Goal: Check status: Check status

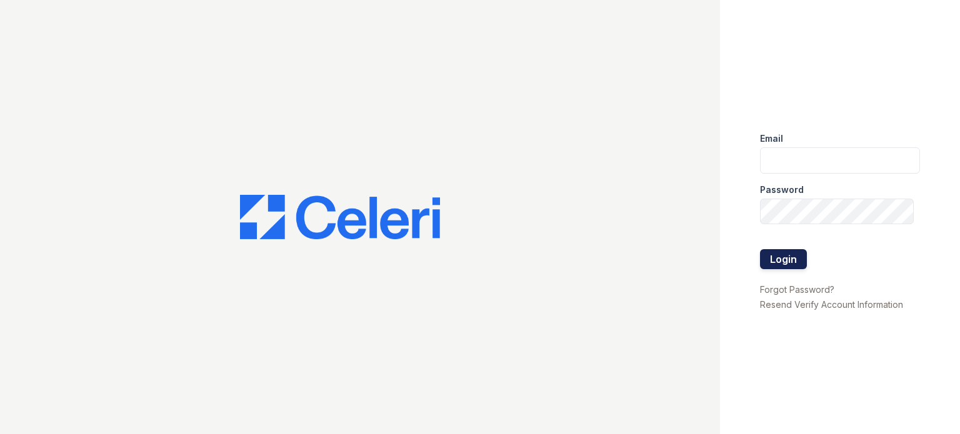
type input "thornbury.am@cafmanagement.com"
click at [785, 263] on button "Login" at bounding box center [783, 259] width 47 height 20
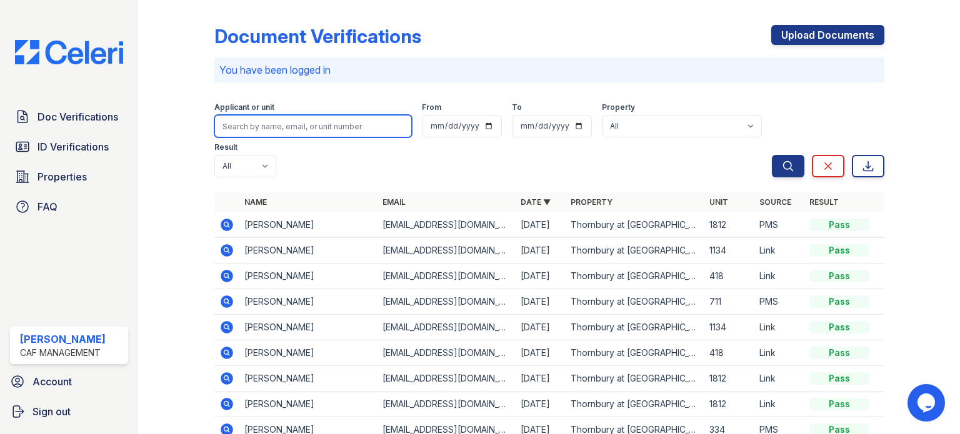
drag, startPoint x: 251, startPoint y: 134, endPoint x: 261, endPoint y: 115, distance: 21.8
click at [254, 132] on input "search" at bounding box center [313, 126] width 198 height 23
type input "Young"
click at [772, 155] on button "Search" at bounding box center [788, 166] width 33 height 23
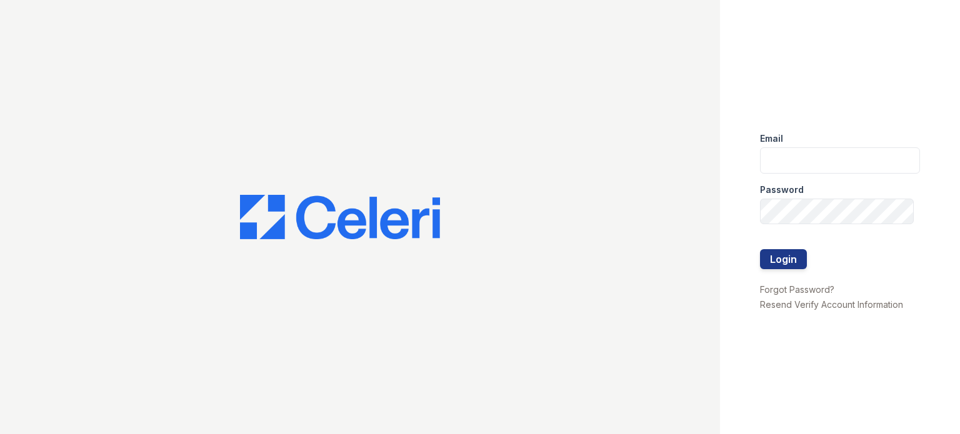
type input "thornbury.am@cafmanagement.com"
click at [785, 248] on div at bounding box center [840, 236] width 160 height 25
click at [785, 257] on button "Login" at bounding box center [783, 259] width 47 height 20
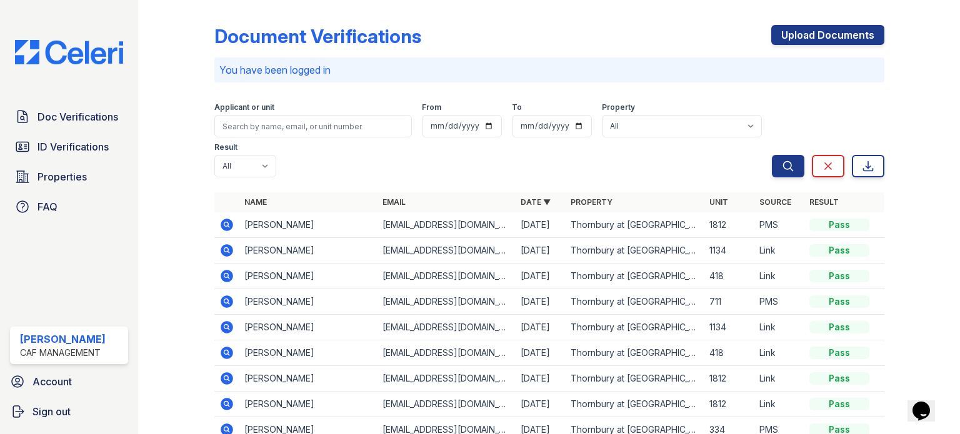
click at [261, 139] on div "Applicant or unit From To Property All Thornbury at Chase Oaks Result All Pass …" at bounding box center [493, 138] width 558 height 80
click at [262, 128] on input "search" at bounding box center [313, 126] width 198 height 23
type input "Mercedes"
click at [772, 155] on button "Search" at bounding box center [788, 166] width 33 height 23
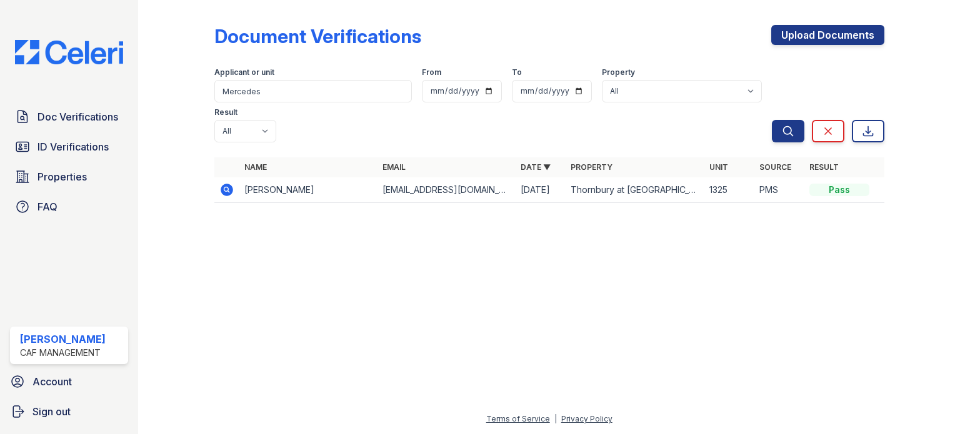
click at [223, 184] on icon at bounding box center [227, 190] width 13 height 13
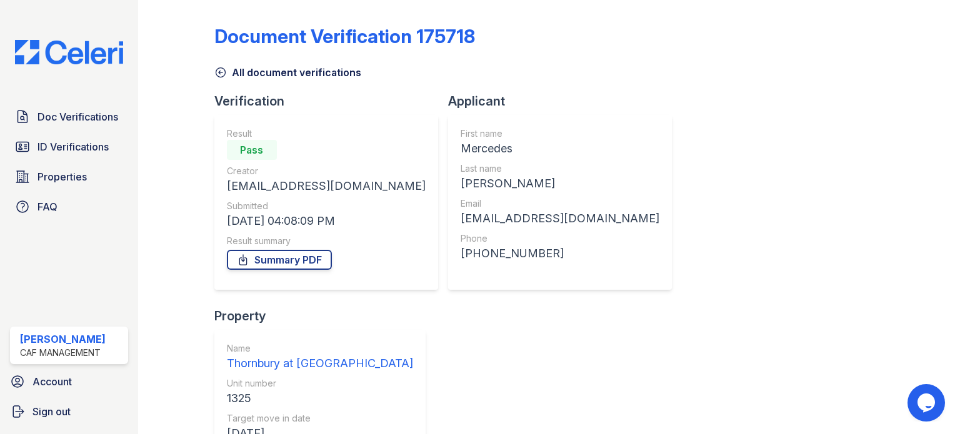
click at [214, 70] on icon at bounding box center [220, 72] width 13 height 13
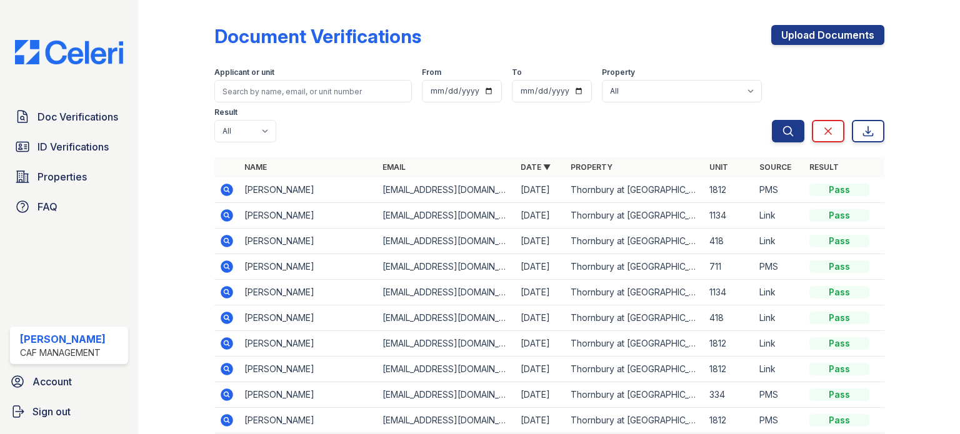
click at [228, 316] on icon at bounding box center [227, 318] width 13 height 13
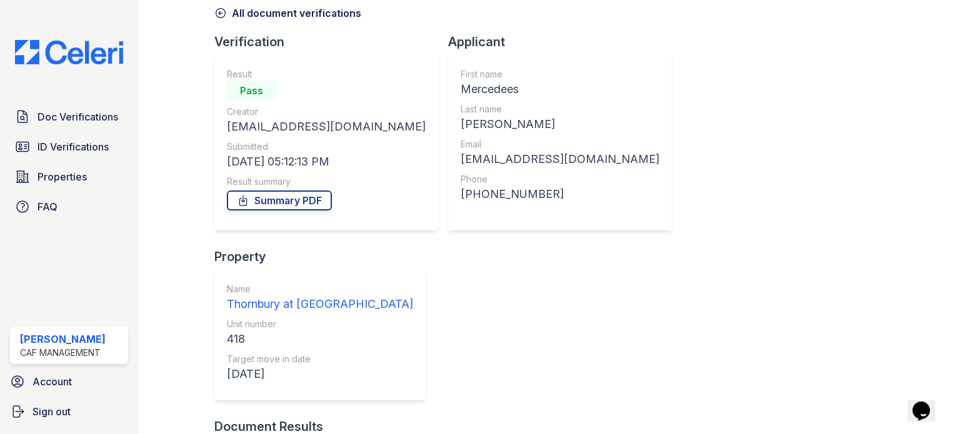
scroll to position [123, 0]
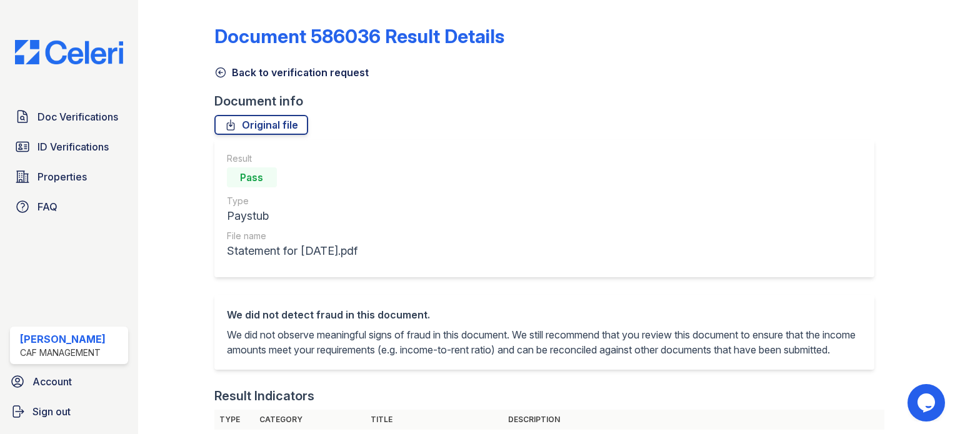
click at [223, 71] on icon at bounding box center [220, 72] width 13 height 13
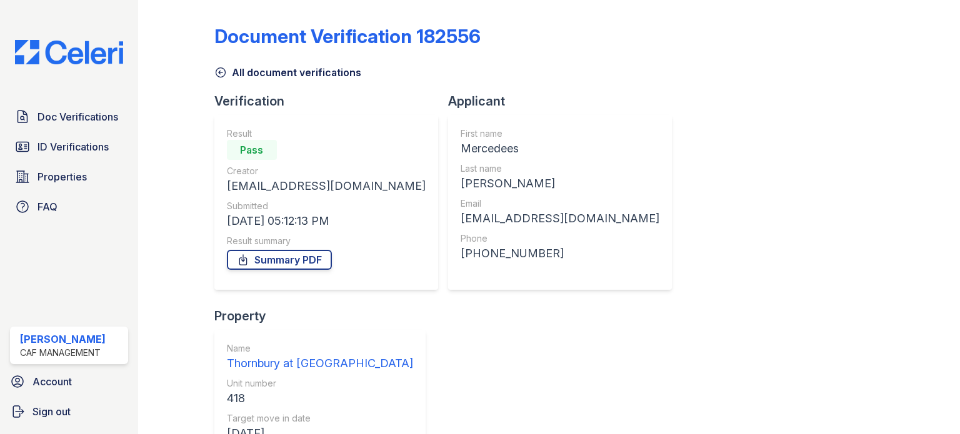
scroll to position [123, 0]
